Goal: Task Accomplishment & Management: Complete application form

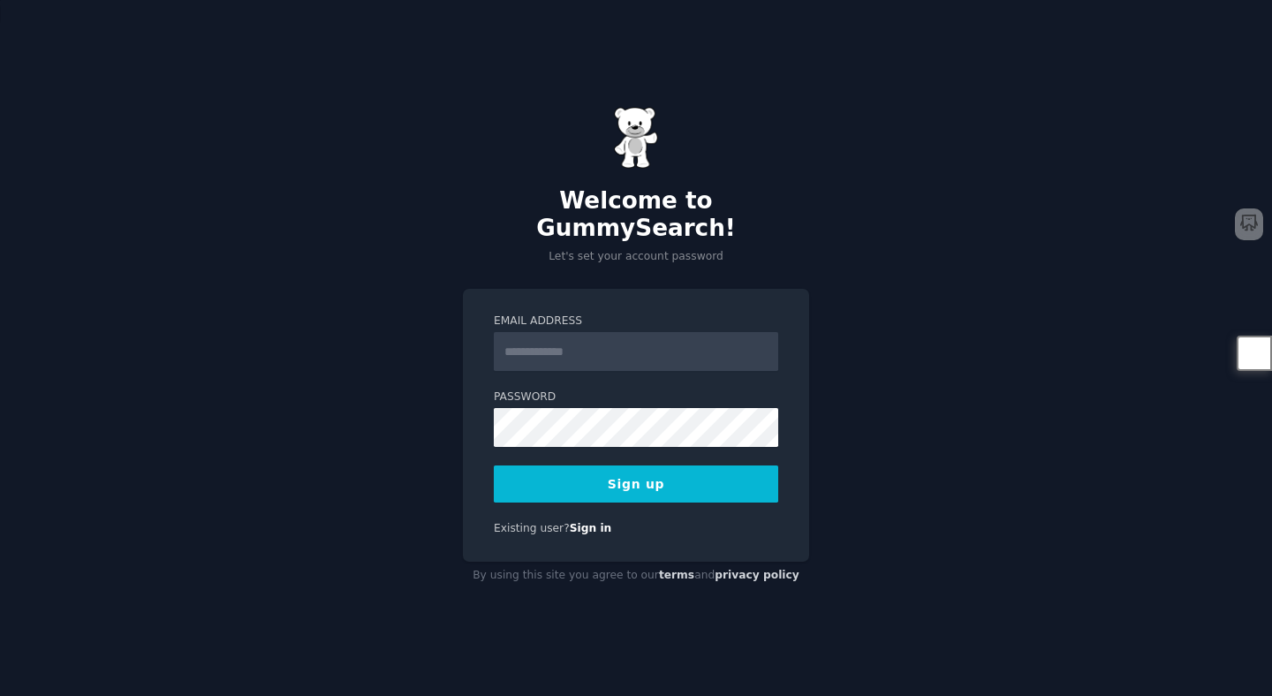
type input "**********"
click at [581, 439] on form "**********" at bounding box center [636, 408] width 285 height 189
click at [625, 470] on button "Sign up" at bounding box center [636, 484] width 285 height 37
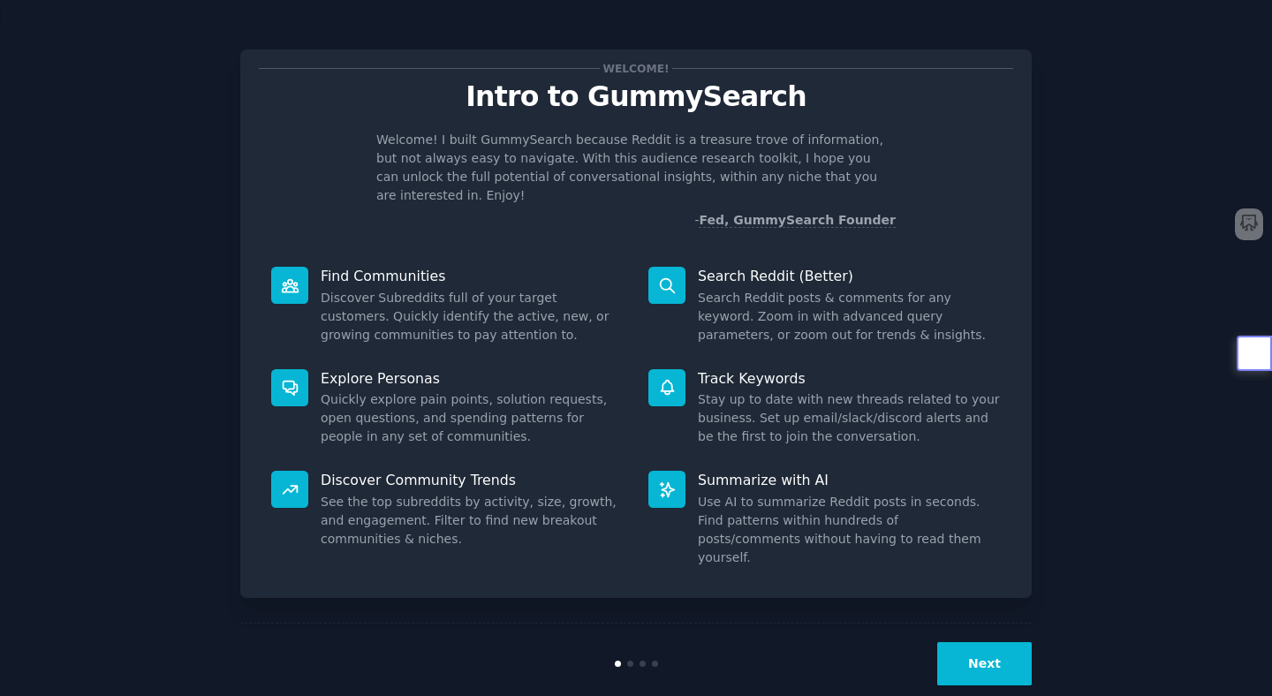
click at [289, 383] on div at bounding box center [289, 387] width 37 height 37
click at [371, 369] on p "Explore Personas" at bounding box center [472, 378] width 303 height 19
click at [997, 649] on button "Next" at bounding box center [985, 663] width 95 height 43
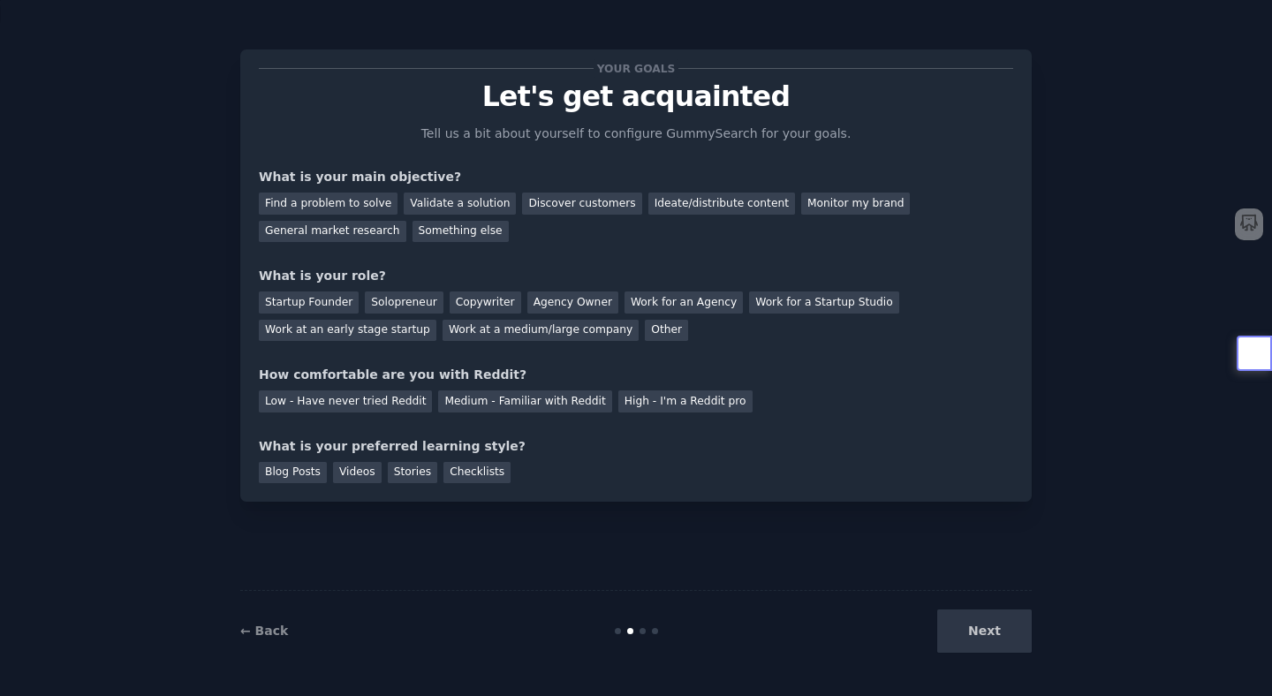
click at [265, 640] on div "← Back" at bounding box center [372, 631] width 264 height 19
click at [265, 632] on link "← Back" at bounding box center [264, 631] width 48 height 14
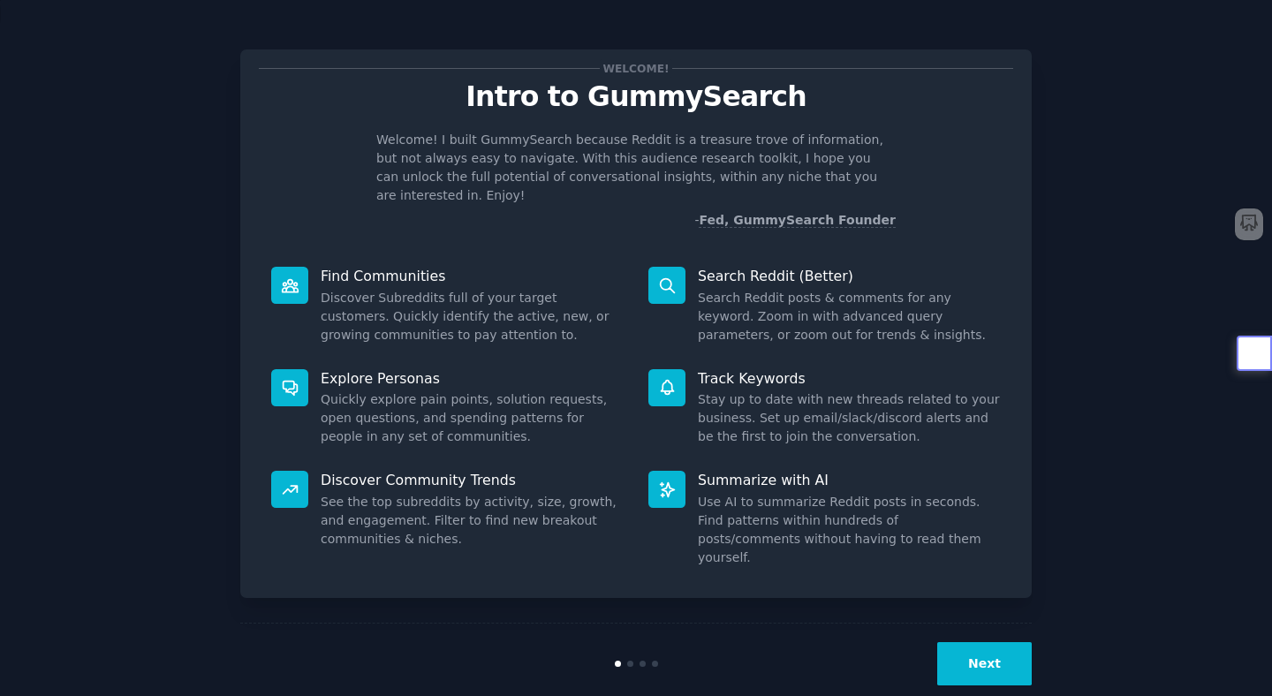
click at [278, 472] on div at bounding box center [289, 489] width 37 height 37
click at [417, 471] on p "Discover Community Trends" at bounding box center [472, 480] width 303 height 19
click at [743, 471] on p "Summarize with AI" at bounding box center [849, 480] width 303 height 19
click at [726, 391] on dd "Stay up to date with new threads related to your business. Set up email/slack/d…" at bounding box center [849, 419] width 303 height 56
click at [983, 642] on button "Next" at bounding box center [985, 663] width 95 height 43
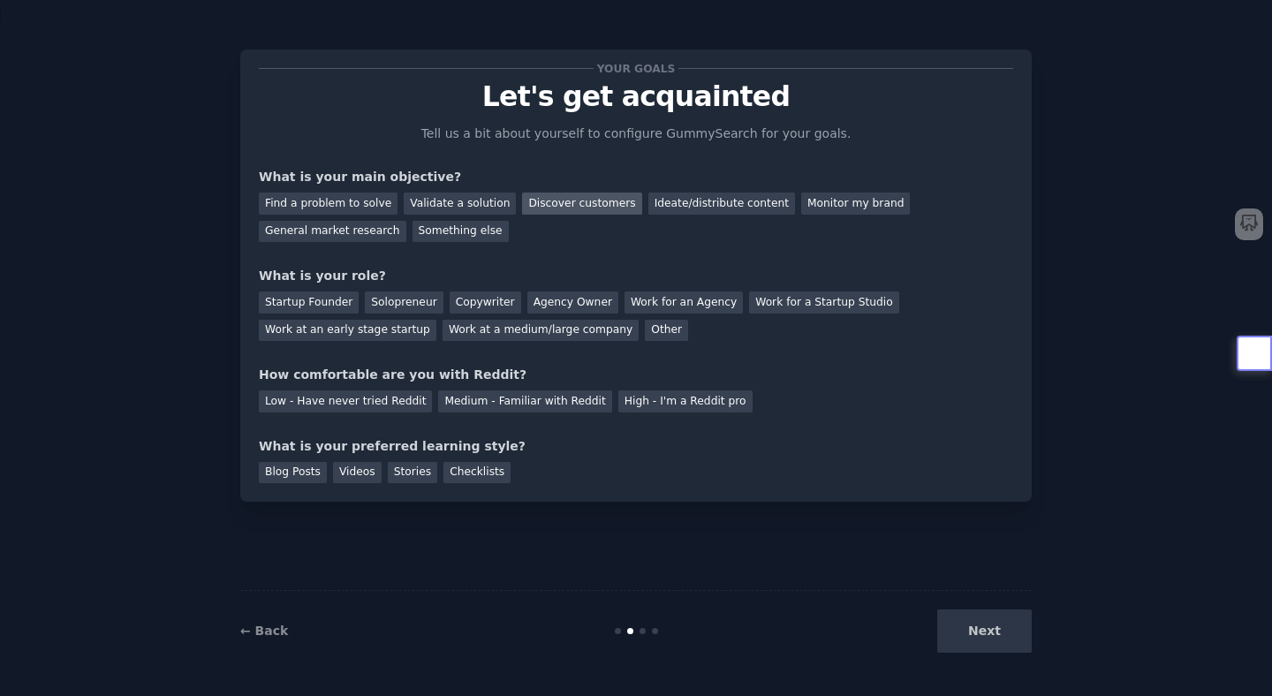
click at [554, 210] on div "Discover customers" at bounding box center [581, 204] width 119 height 22
click at [724, 204] on div "Ideate/distribute content" at bounding box center [722, 204] width 147 height 22
click at [357, 231] on div "General market research" at bounding box center [333, 232] width 148 height 22
click at [402, 302] on div "Solopreneur" at bounding box center [404, 303] width 78 height 22
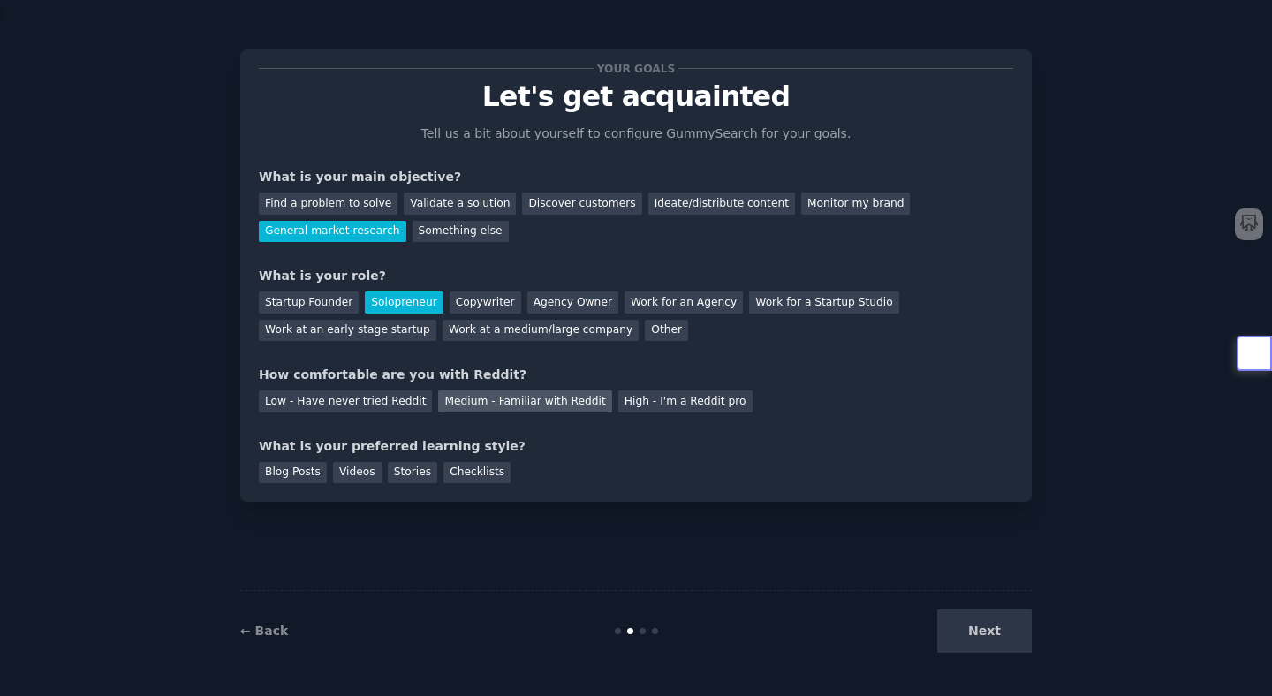
click at [525, 402] on div "Medium - Familiar with Reddit" at bounding box center [524, 402] width 173 height 22
click at [361, 478] on div "Videos" at bounding box center [357, 473] width 49 height 22
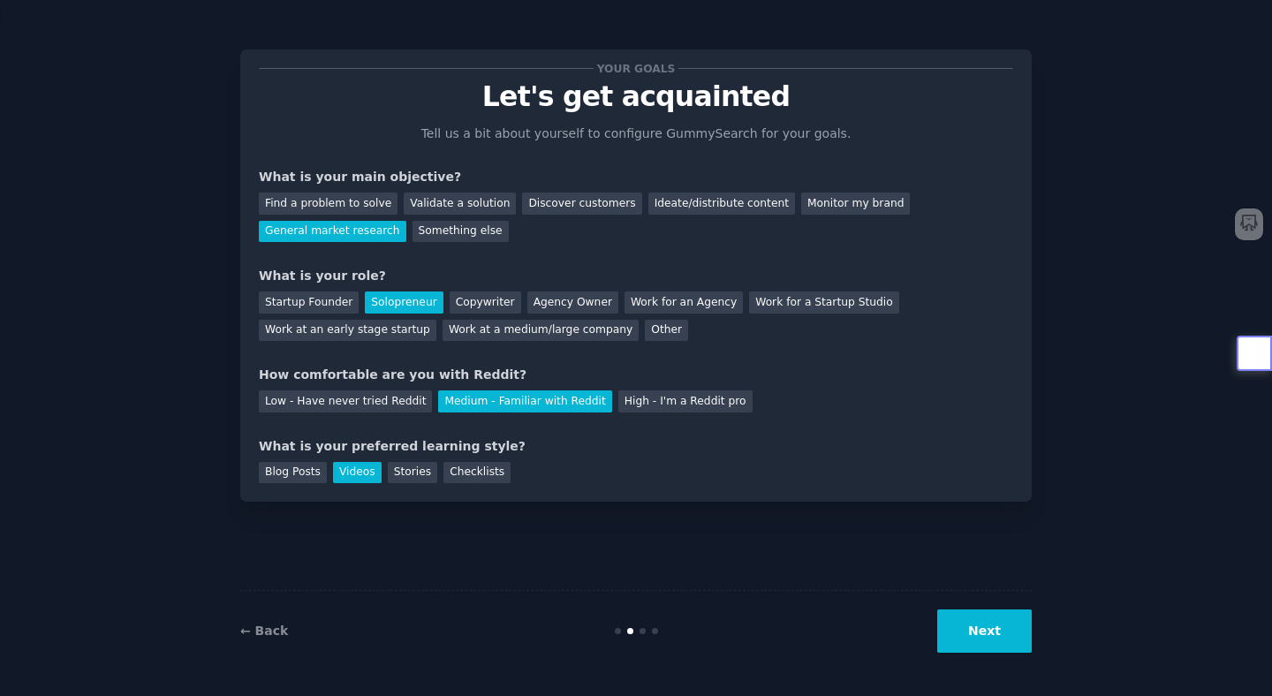
click at [969, 640] on button "Next" at bounding box center [985, 631] width 95 height 43
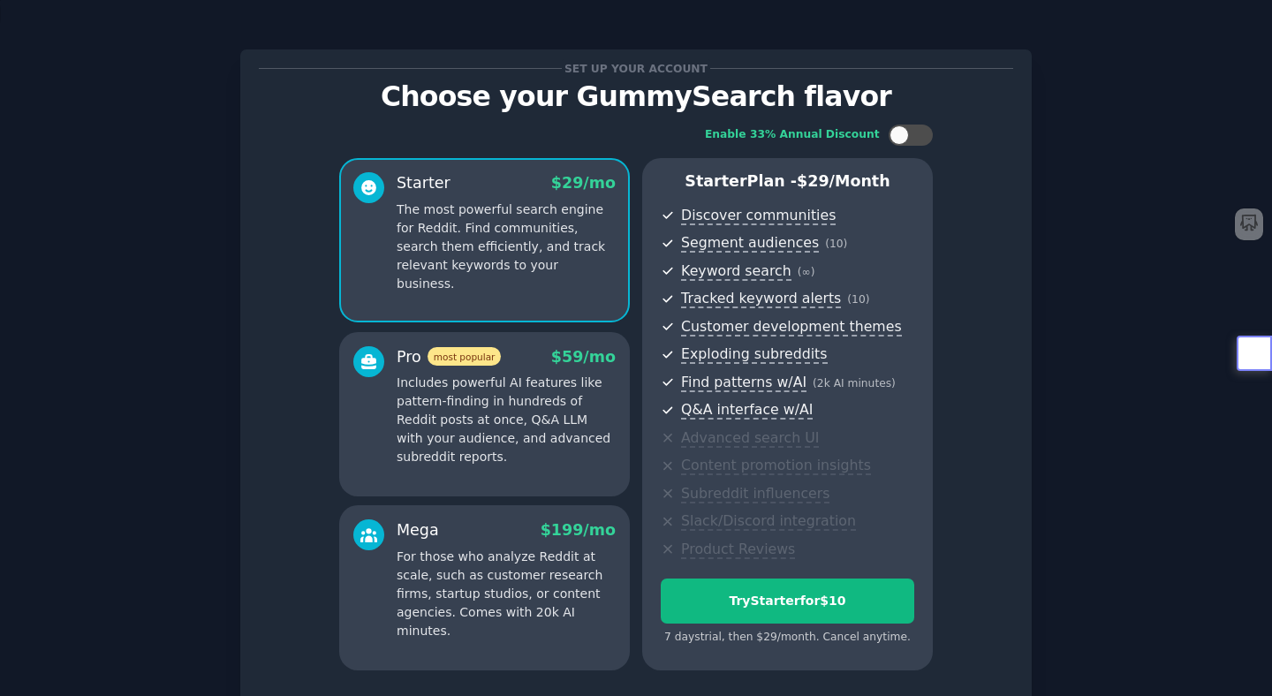
click at [1014, 368] on div "Set up your account Choose your GummySearch flavor Enable 33% Annual Discount S…" at bounding box center [636, 390] width 792 height 683
